Goal: Information Seeking & Learning: Understand process/instructions

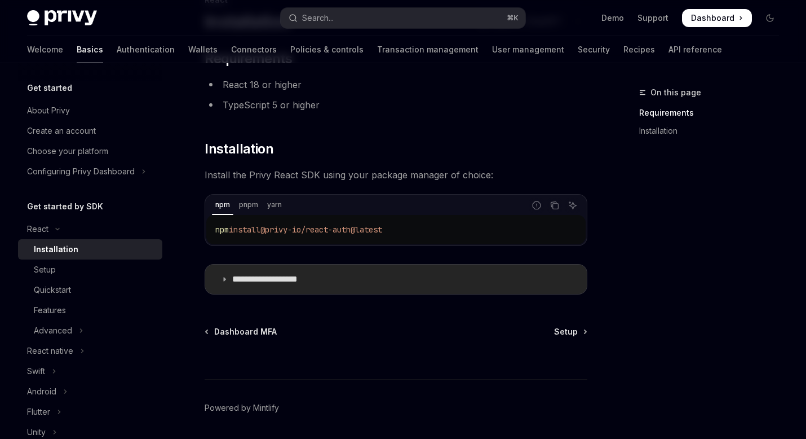
scroll to position [130, 0]
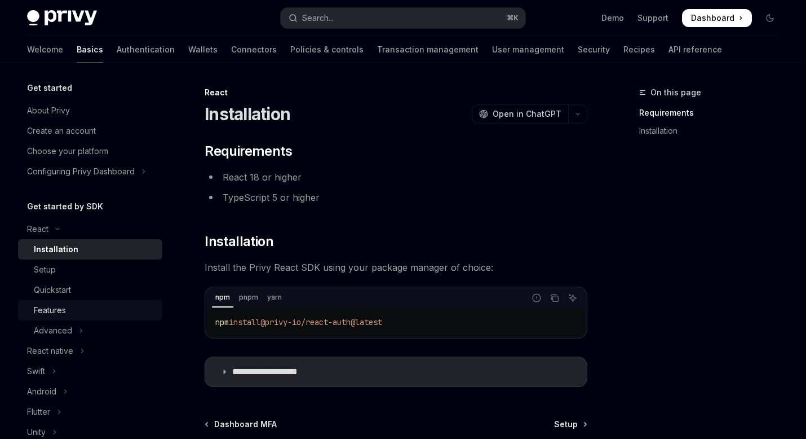
scroll to position [130, 0]
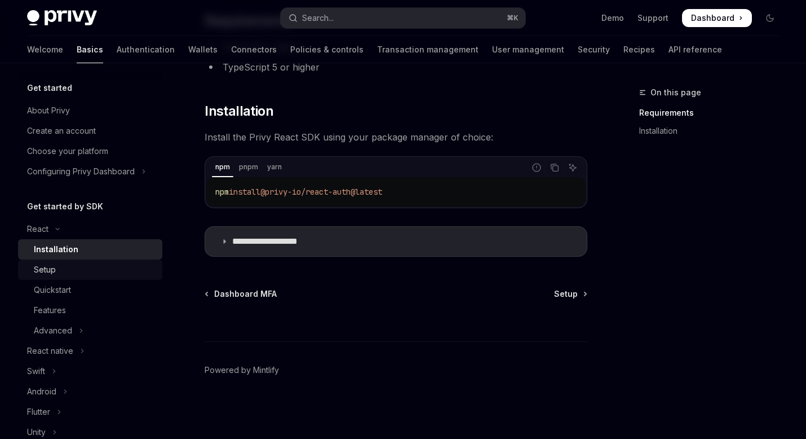
click at [85, 276] on link "Setup" at bounding box center [90, 269] width 144 height 20
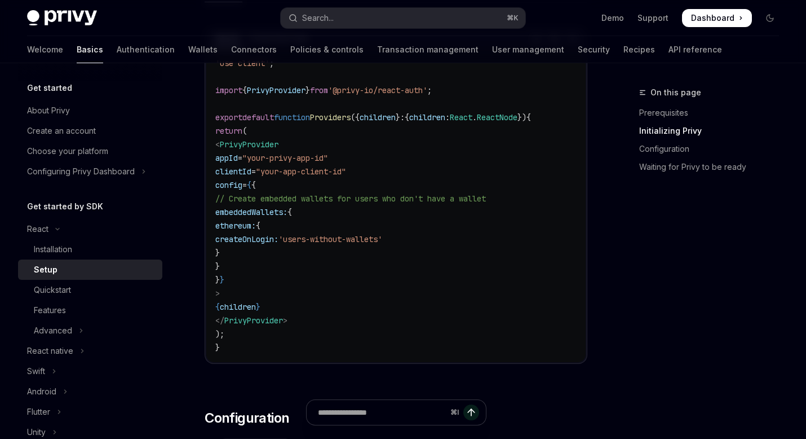
scroll to position [471, 0]
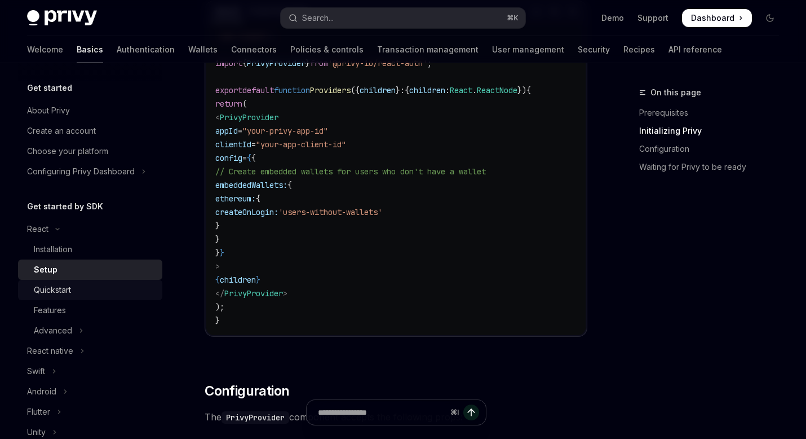
click at [96, 294] on div "Quickstart" at bounding box center [95, 290] width 122 height 14
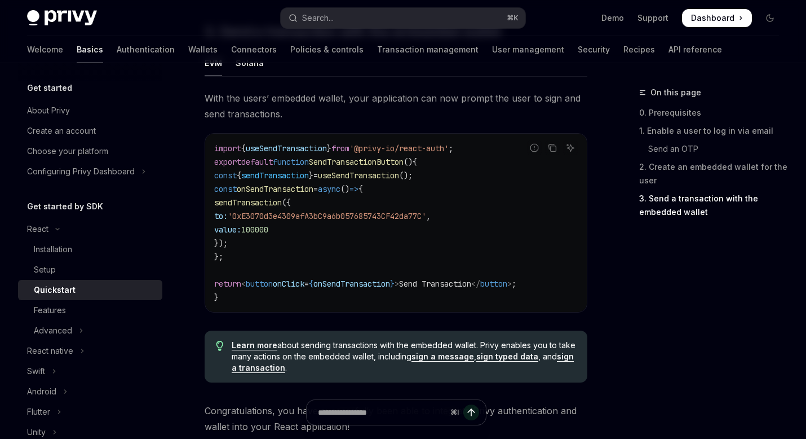
scroll to position [1056, 0]
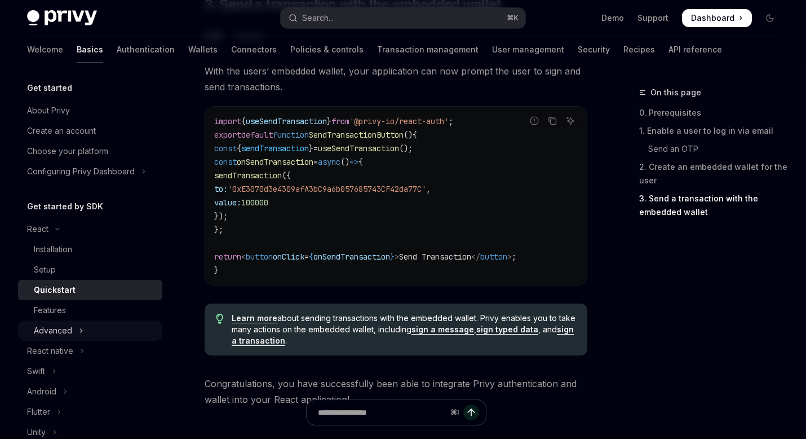
click at [85, 331] on button "Advanced" at bounding box center [90, 330] width 144 height 20
type textarea "*"
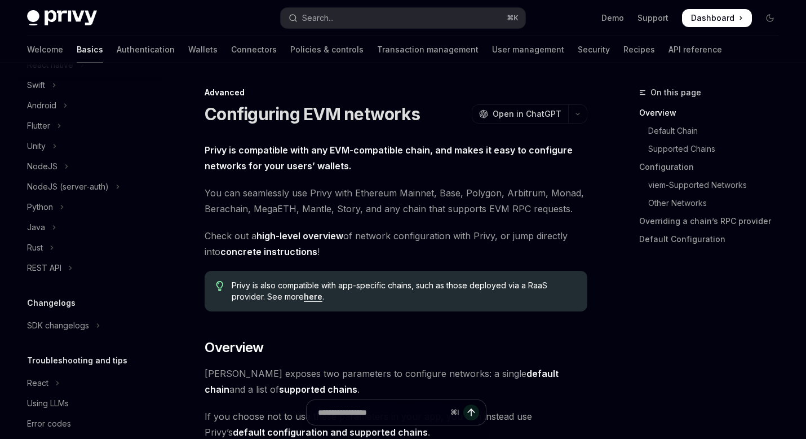
scroll to position [409, 0]
